Goal: Task Accomplishment & Management: Use online tool/utility

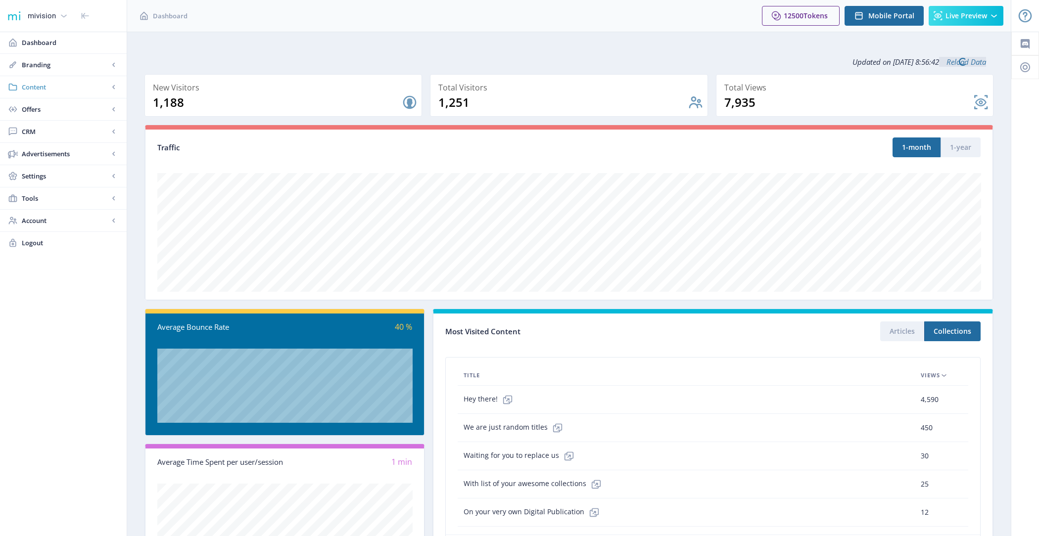
click at [63, 87] on span "Content" at bounding box center [65, 87] width 87 height 10
click at [68, 137] on link "Collections" at bounding box center [63, 132] width 107 height 22
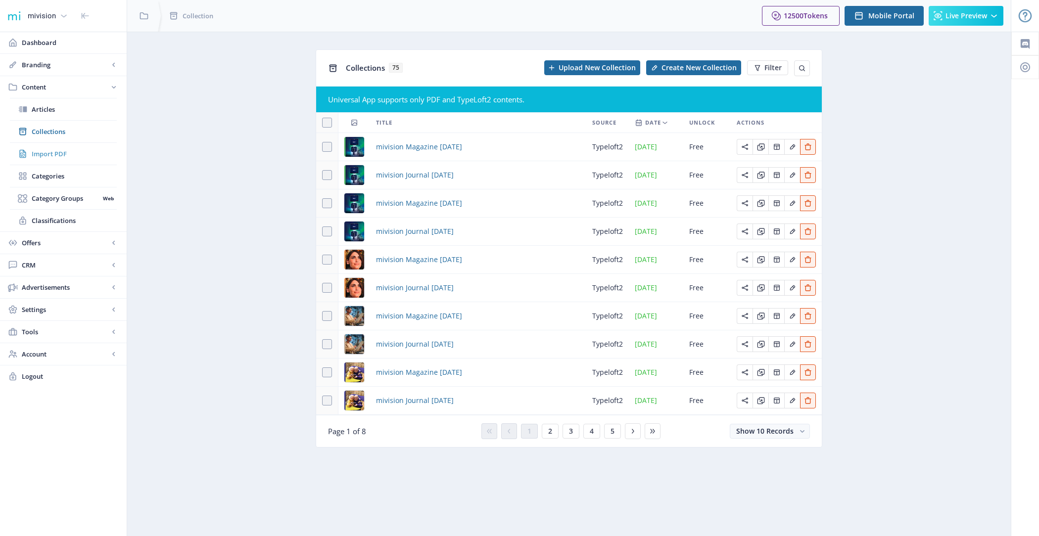
click at [67, 155] on span "Import PDF" at bounding box center [74, 154] width 85 height 10
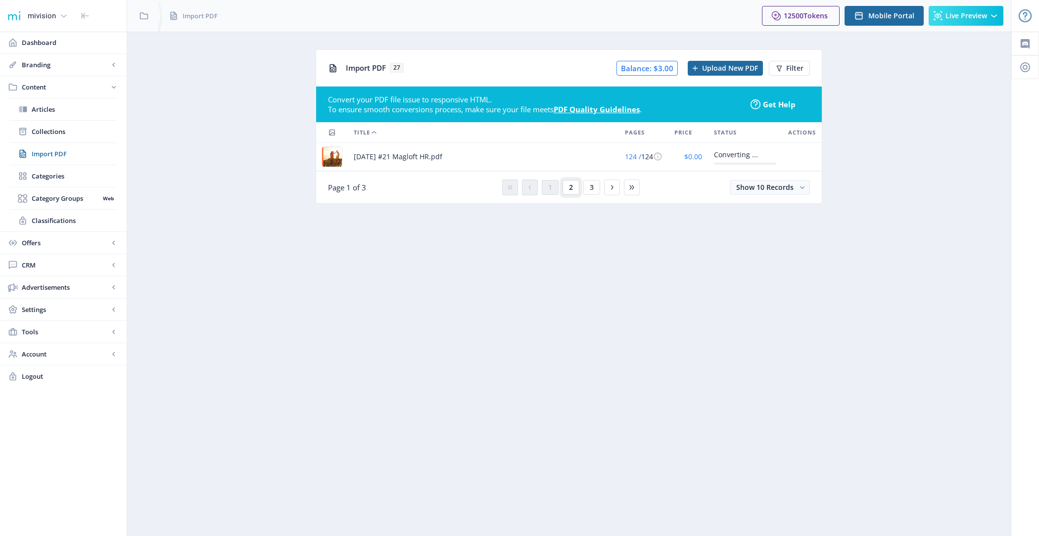
click at [574, 184] on button "2" at bounding box center [571, 187] width 17 height 15
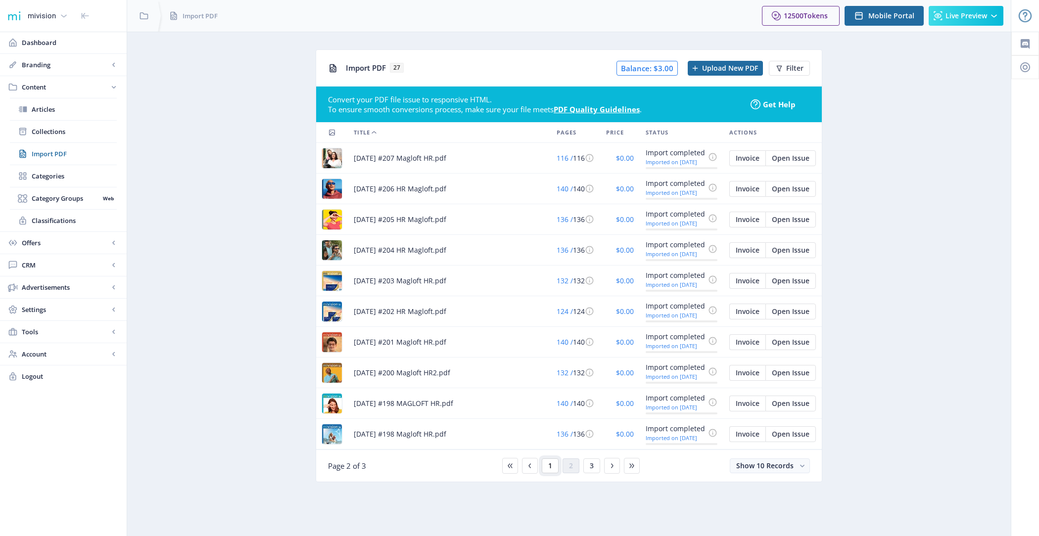
click at [548, 459] on button "1" at bounding box center [550, 466] width 17 height 15
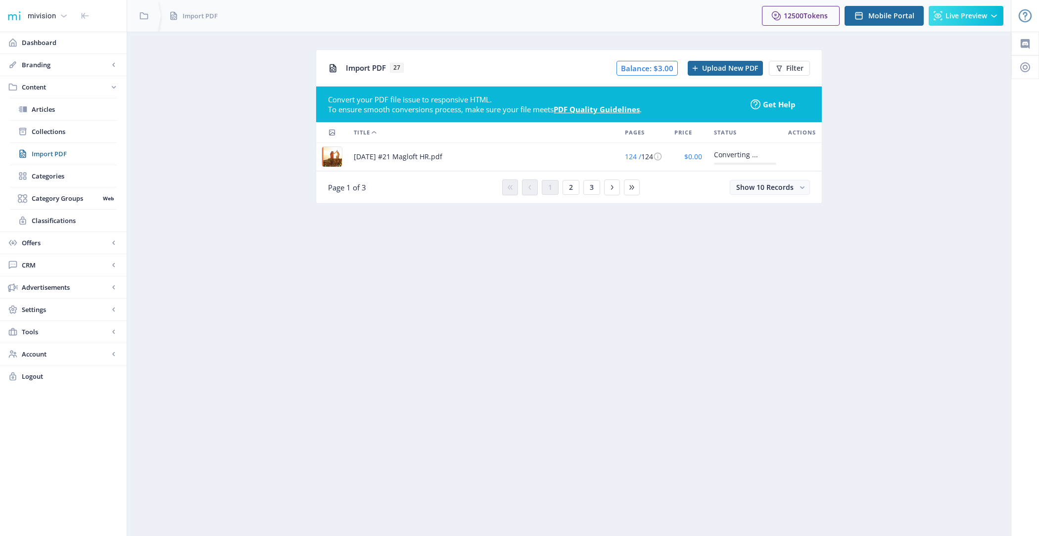
click at [385, 157] on span "[DATE] #21 Magloft HR.pdf" at bounding box center [398, 157] width 89 height 12
click at [96, 128] on span "Collections" at bounding box center [74, 132] width 85 height 10
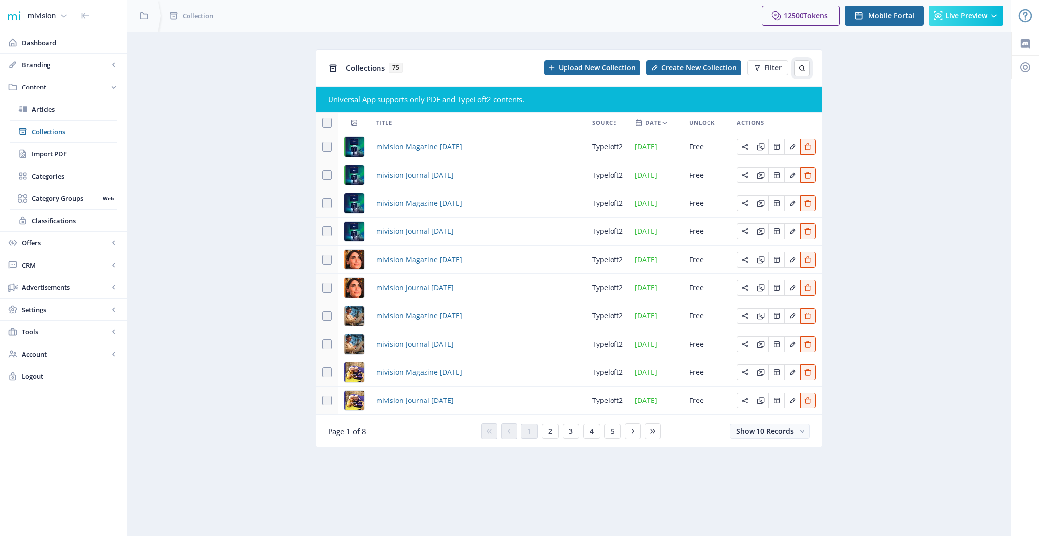
click at [802, 68] on icon at bounding box center [802, 68] width 8 height 8
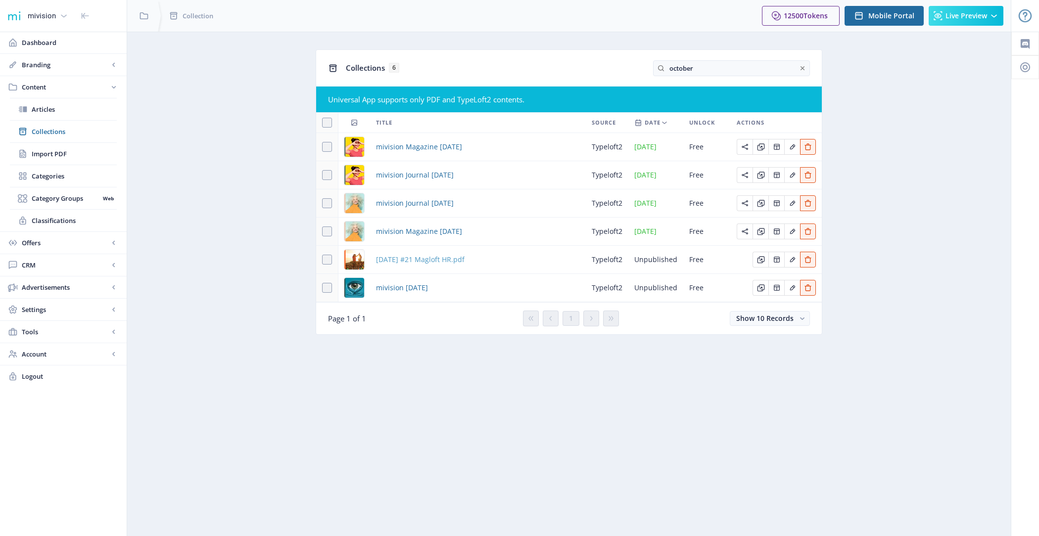
type input "october"
click at [457, 256] on span "[DATE] #21 Magloft HR.pdf" at bounding box center [420, 260] width 89 height 12
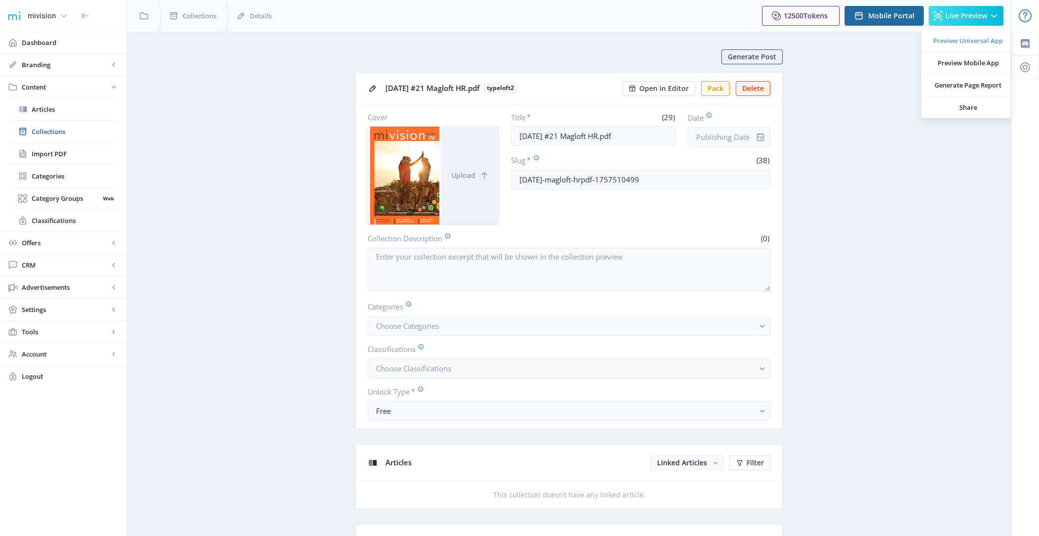
click at [961, 38] on span "Preview Universal App" at bounding box center [968, 41] width 70 height 10
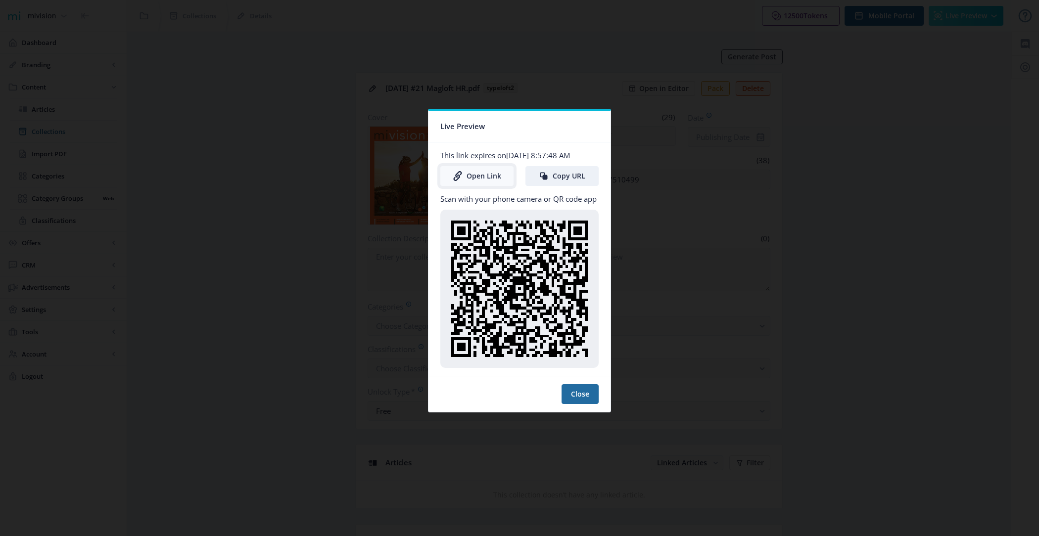
click at [480, 172] on link "Open Link" at bounding box center [476, 176] width 73 height 20
click at [581, 388] on button "Close" at bounding box center [580, 395] width 37 height 20
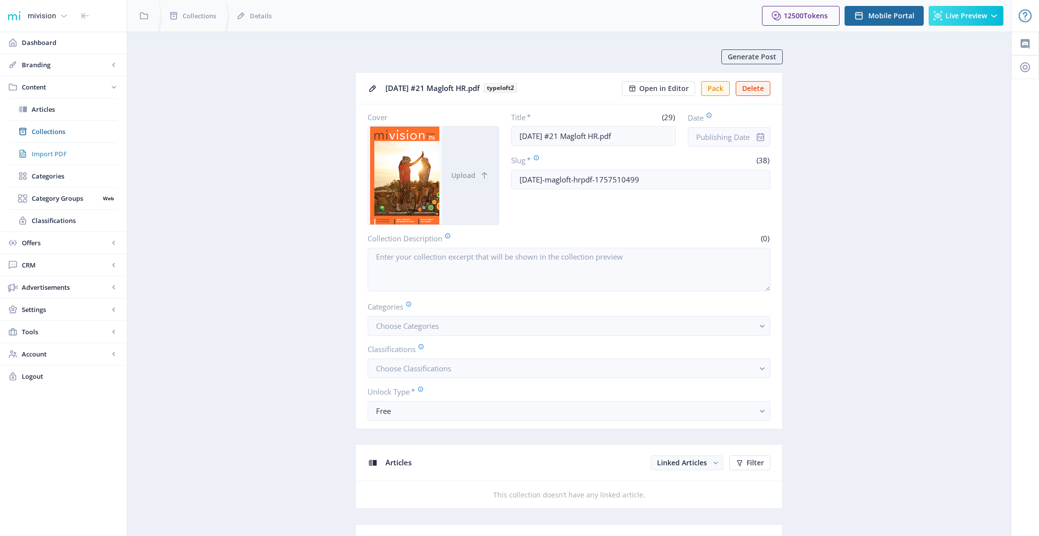
click at [36, 149] on span "Import PDF" at bounding box center [74, 154] width 85 height 10
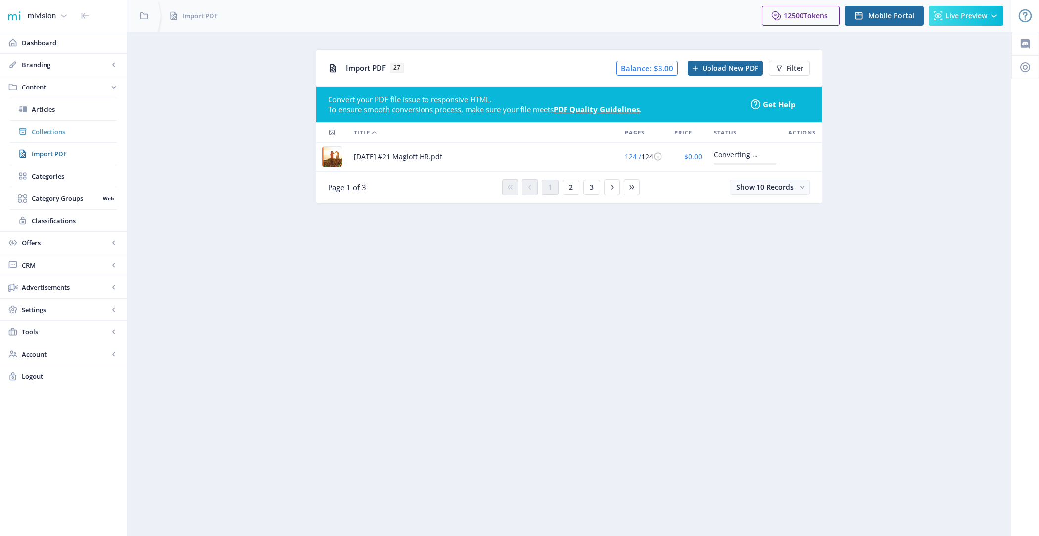
click at [63, 135] on span "Collections" at bounding box center [74, 132] width 85 height 10
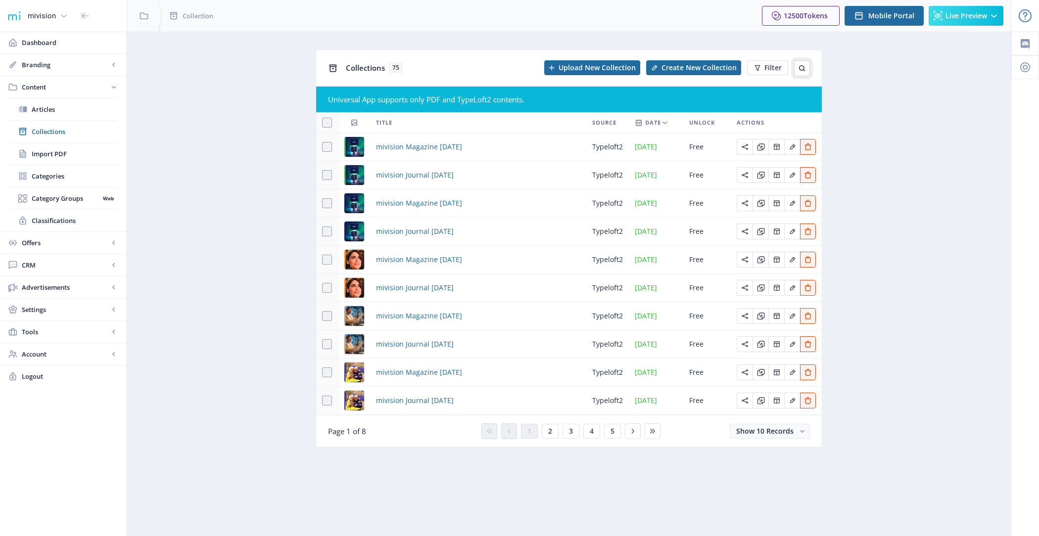
click at [805, 71] on icon at bounding box center [802, 68] width 8 height 8
click at [681, 72] on input "text" at bounding box center [731, 68] width 157 height 16
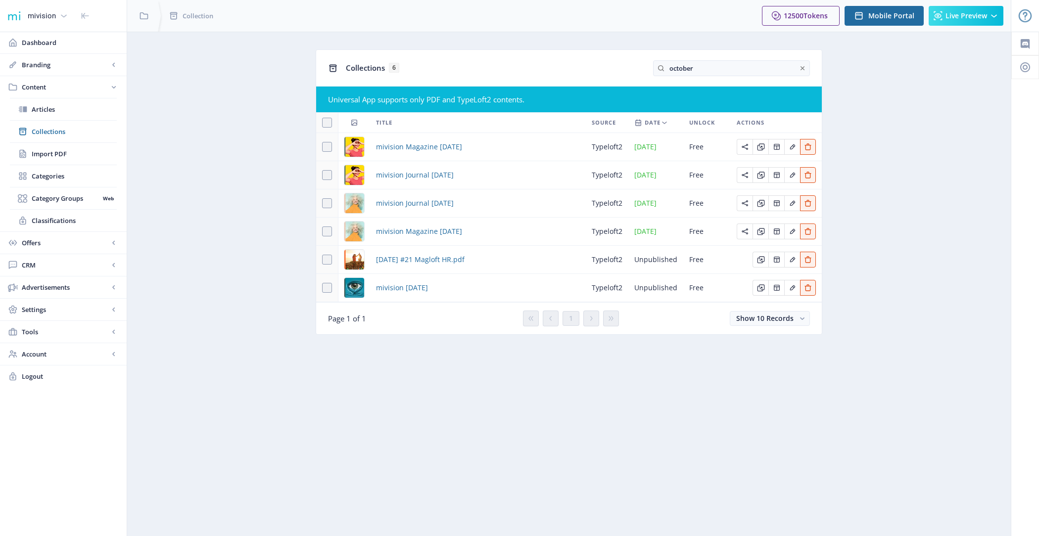
type input "october"
click at [72, 146] on link "Import PDF" at bounding box center [63, 154] width 107 height 22
